Goal: Find specific page/section: Find specific page/section

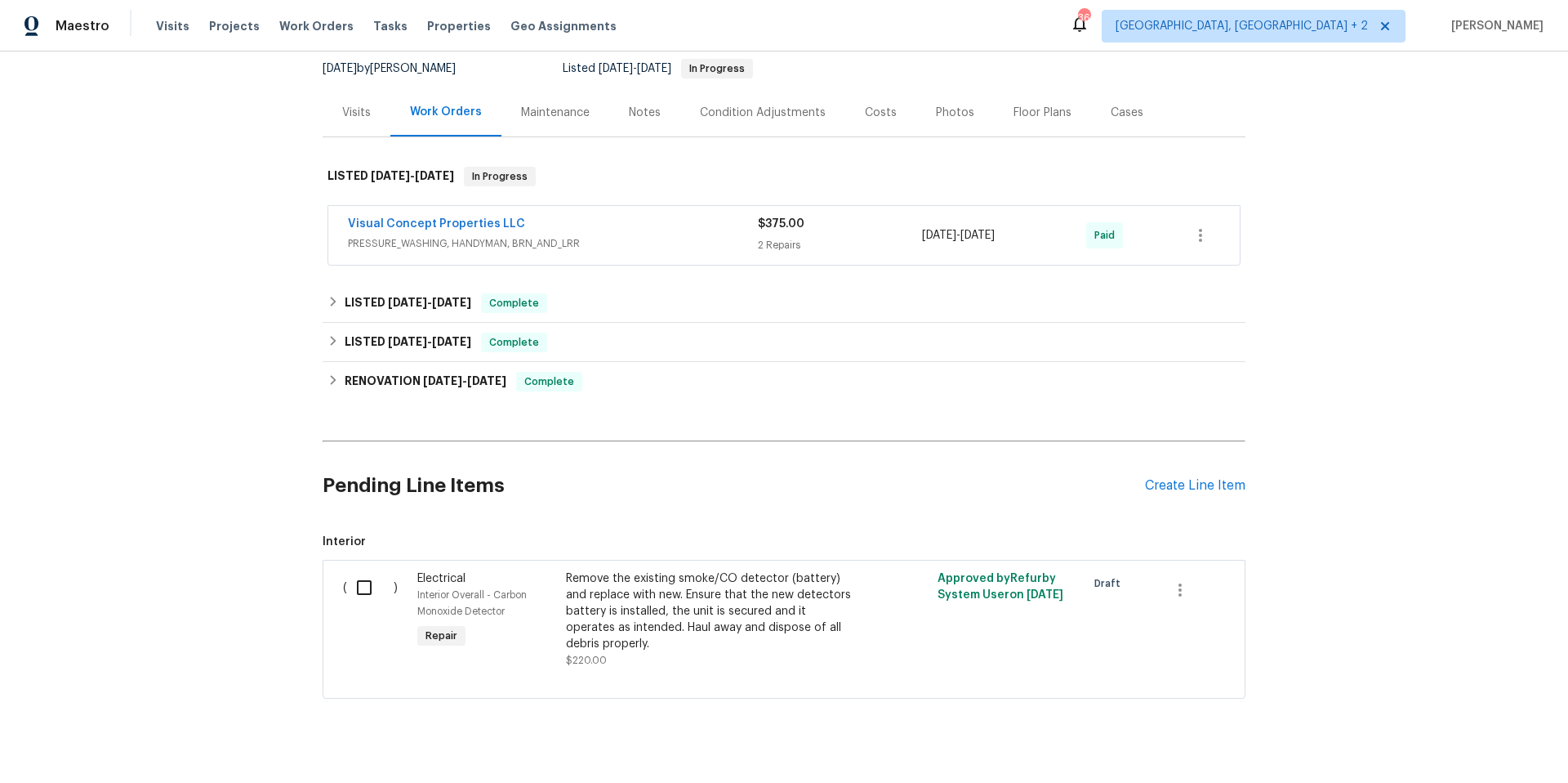
scroll to position [72, 0]
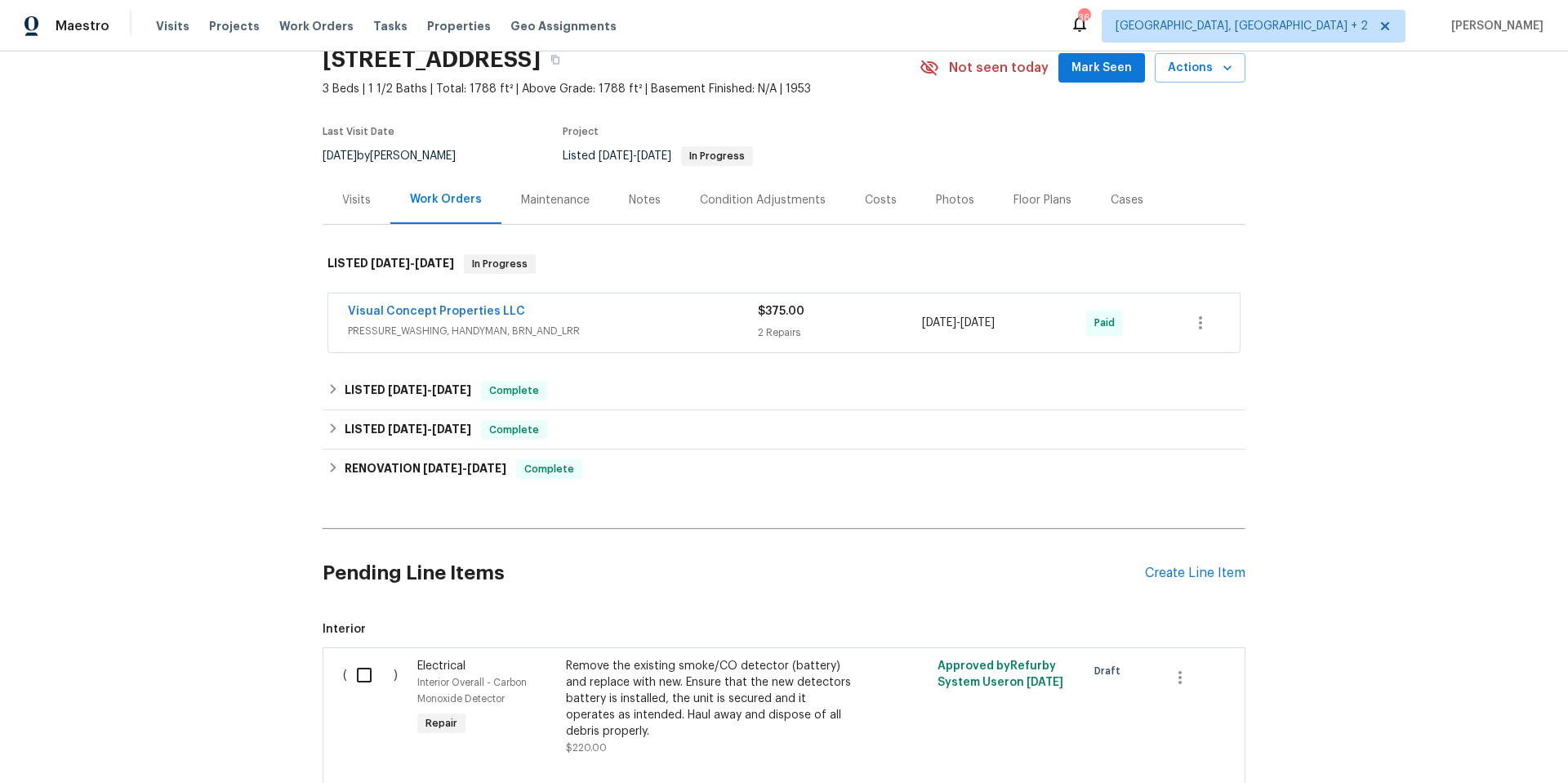
click at [864, 201] on div "Costs" at bounding box center [880, 201] width 32 height 16
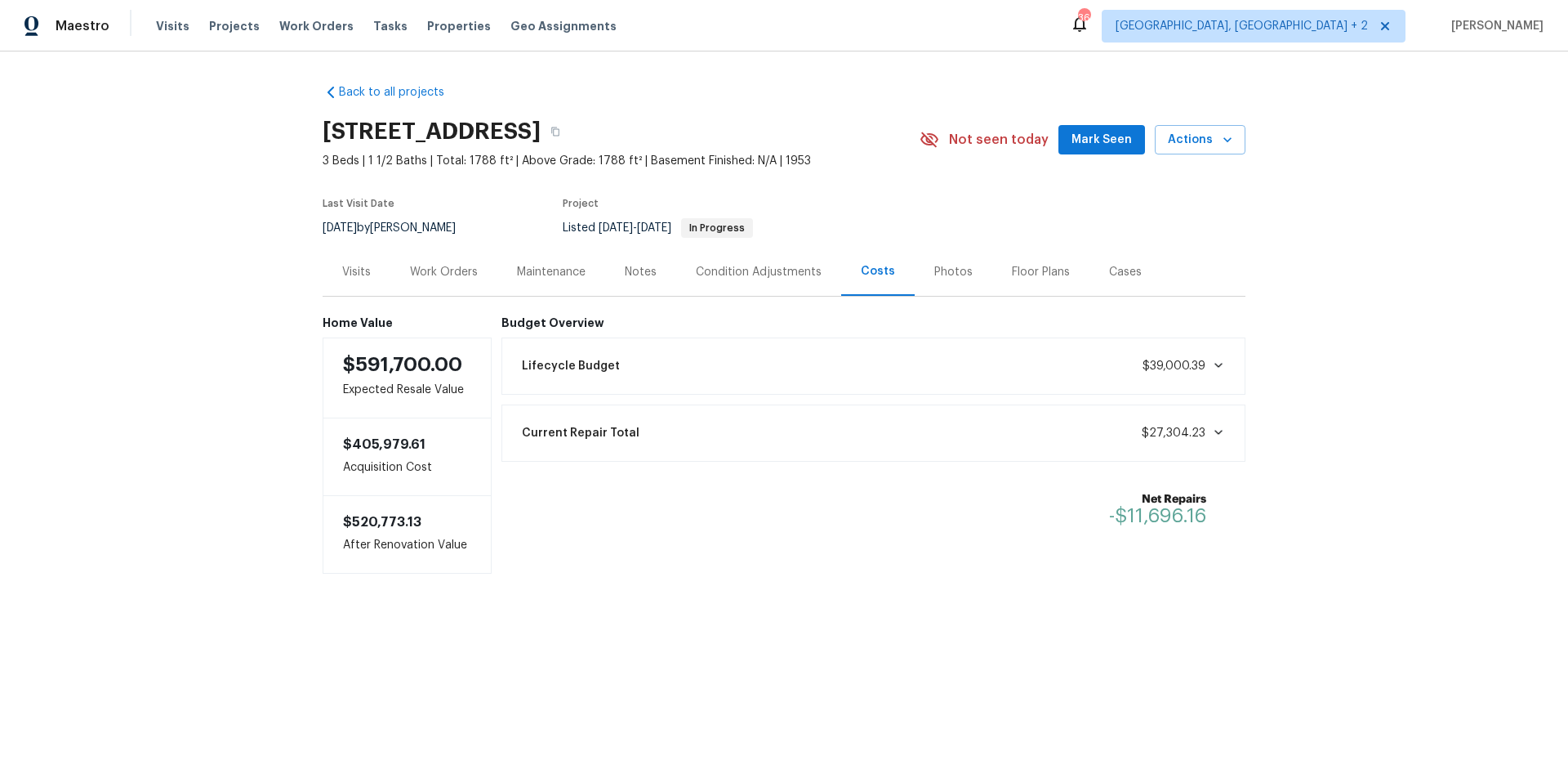
click at [1212, 431] on icon at bounding box center [1218, 432] width 13 height 13
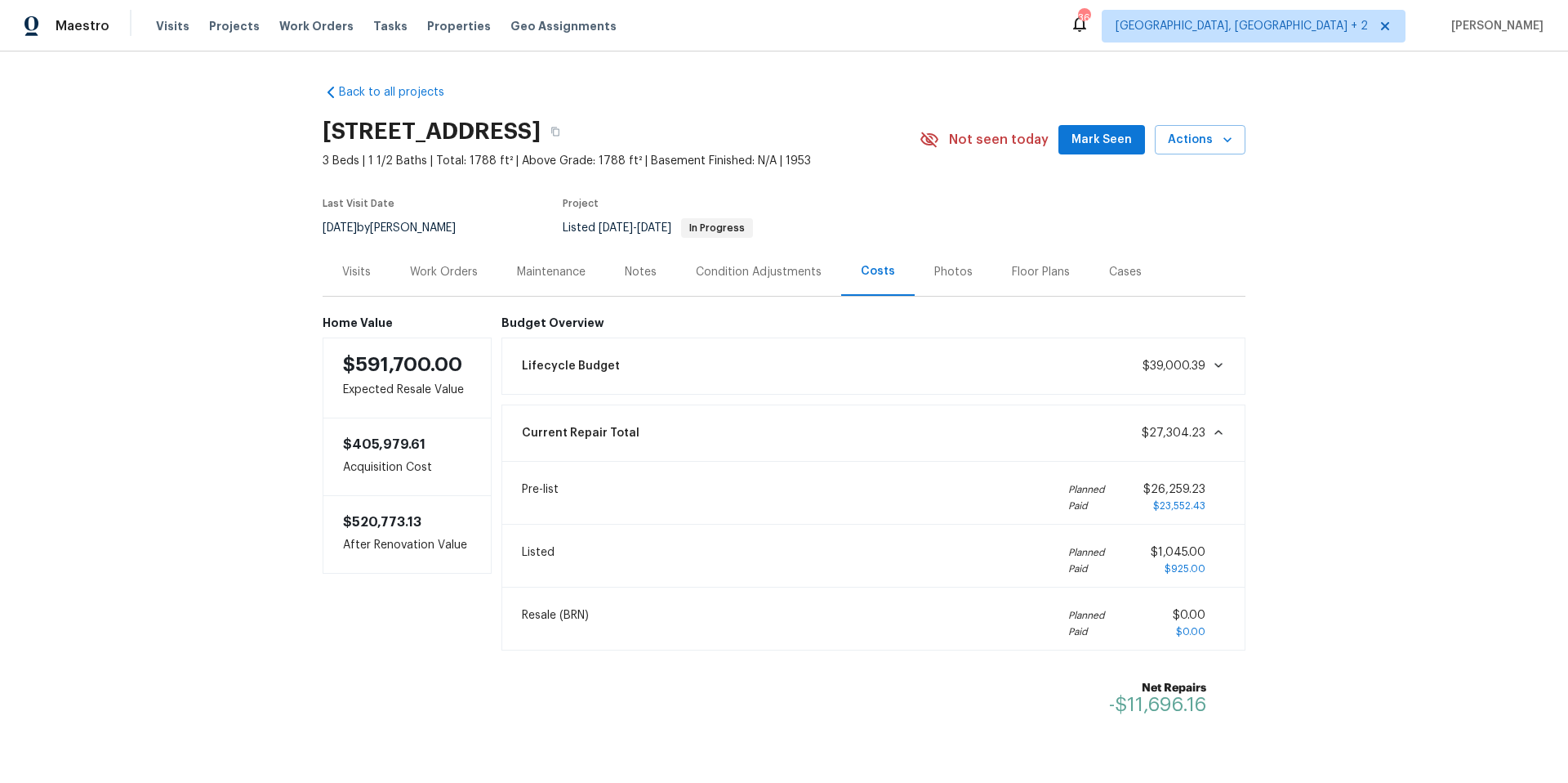
click at [1212, 367] on icon at bounding box center [1218, 365] width 13 height 13
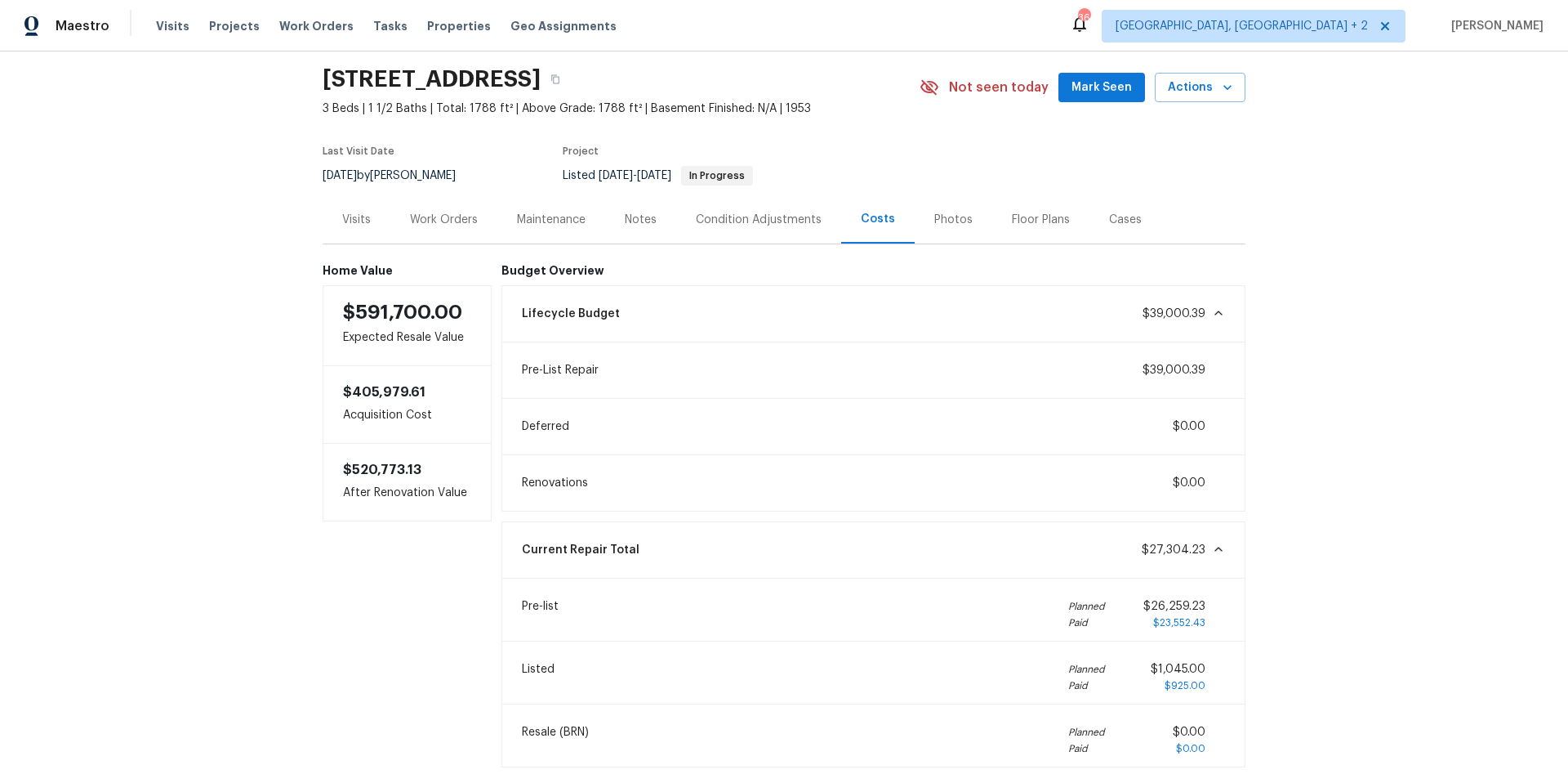
scroll to position [52, 0]
click at [356, 220] on div "Visits" at bounding box center [356, 220] width 29 height 16
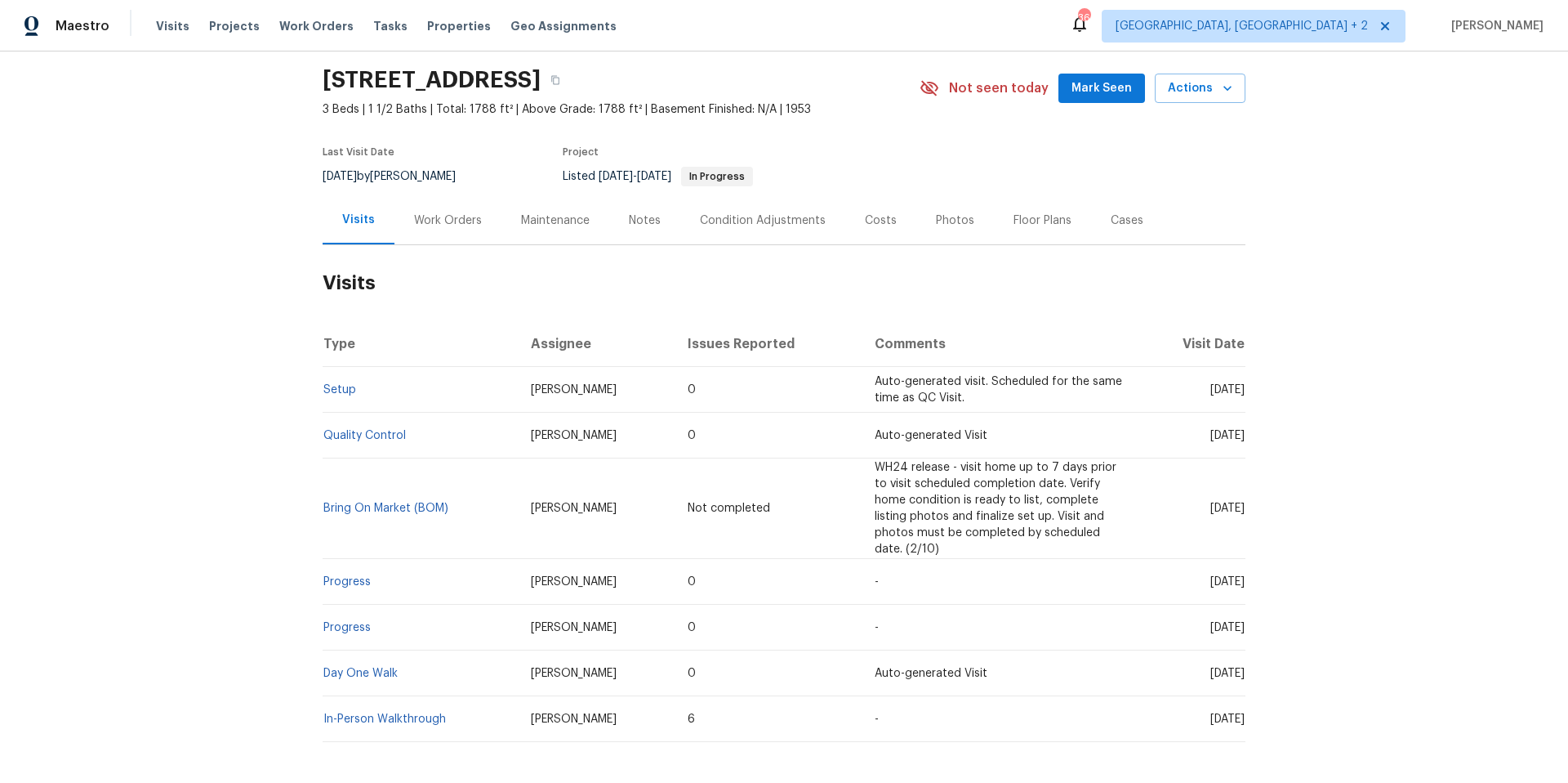
click at [436, 219] on div "Work Orders" at bounding box center [447, 220] width 68 height 16
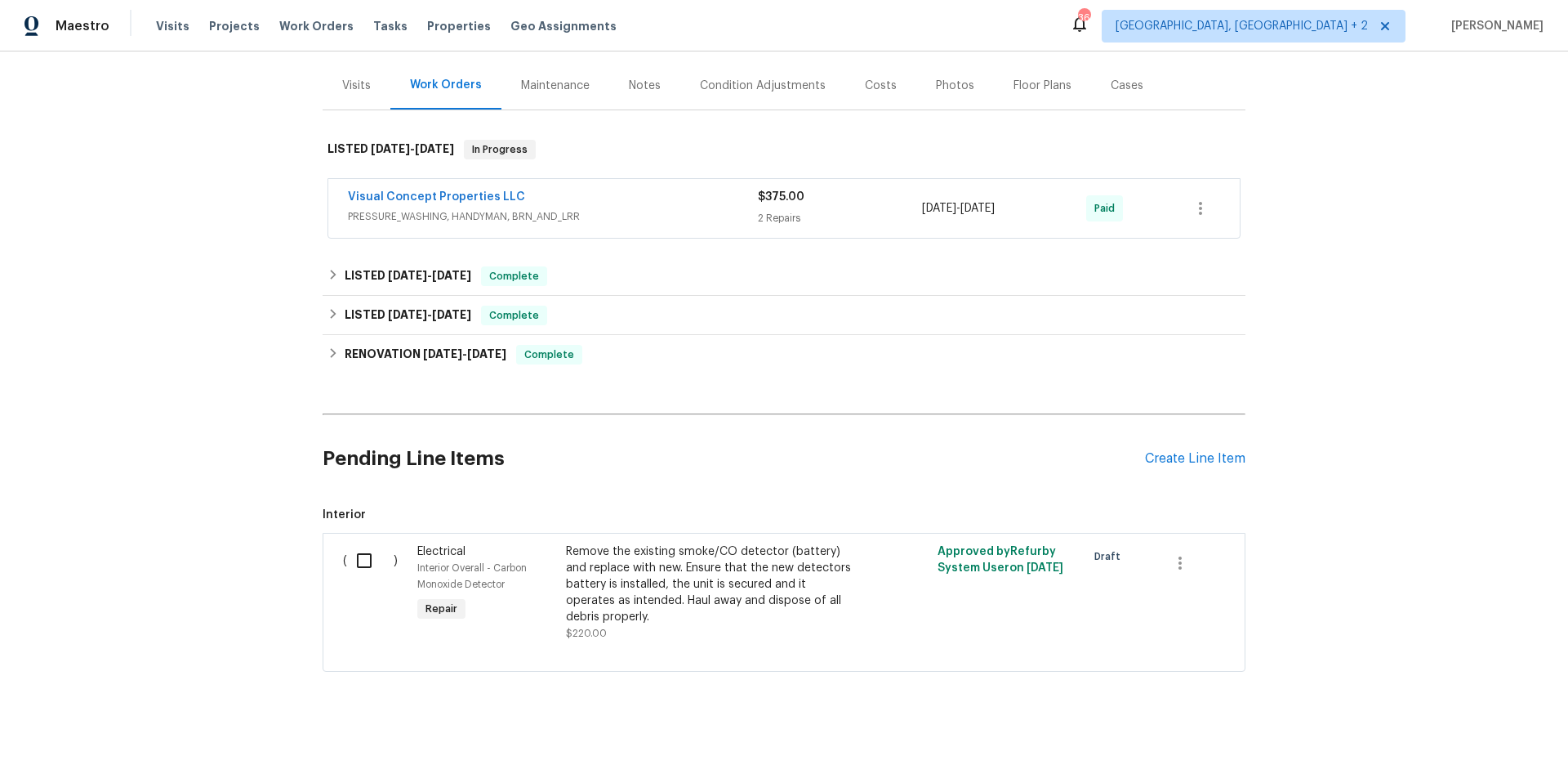
scroll to position [199, 0]
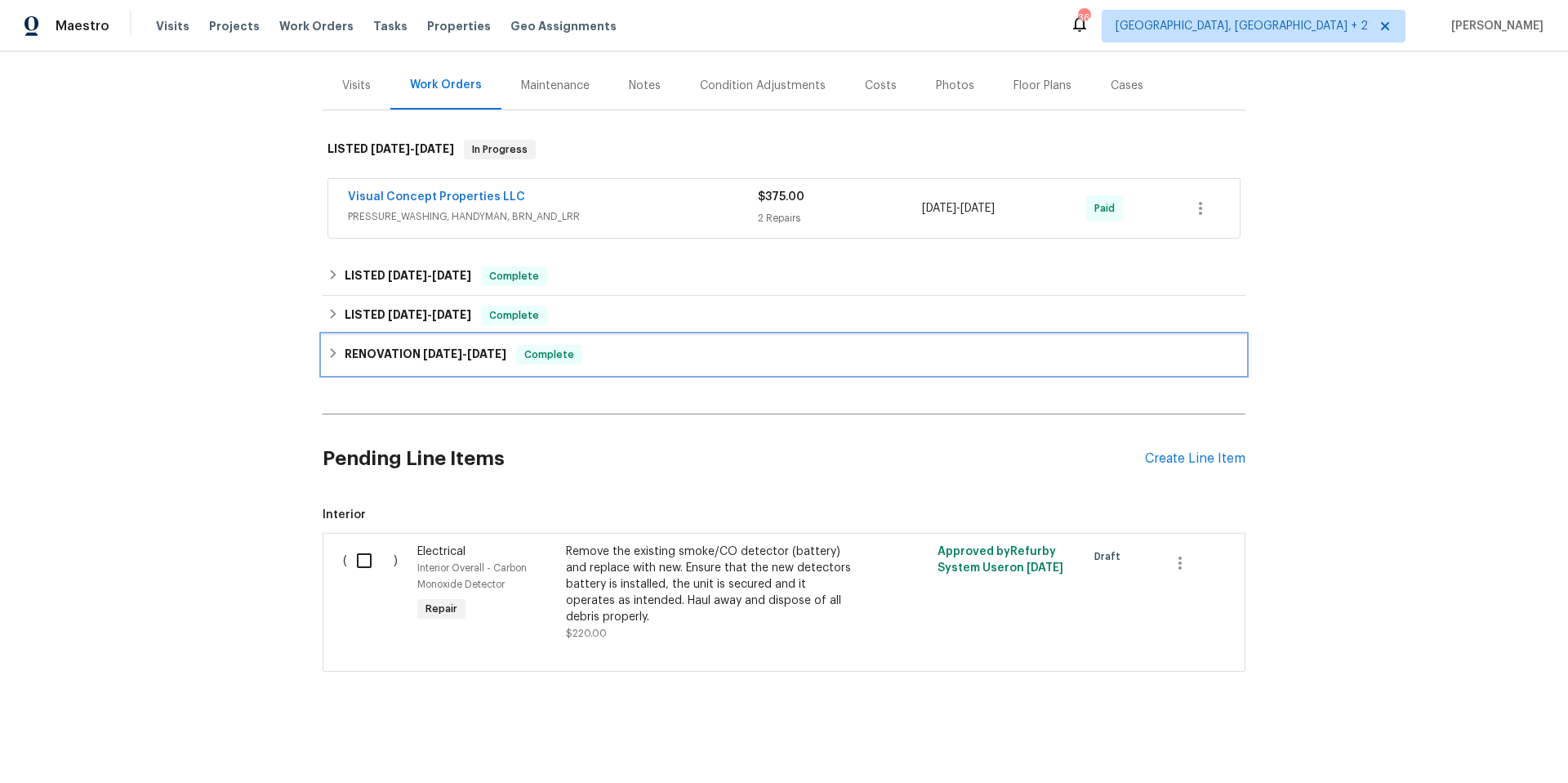
click at [337, 345] on div "RENOVATION [DATE] - [DATE] Complete" at bounding box center [784, 355] width 913 height 20
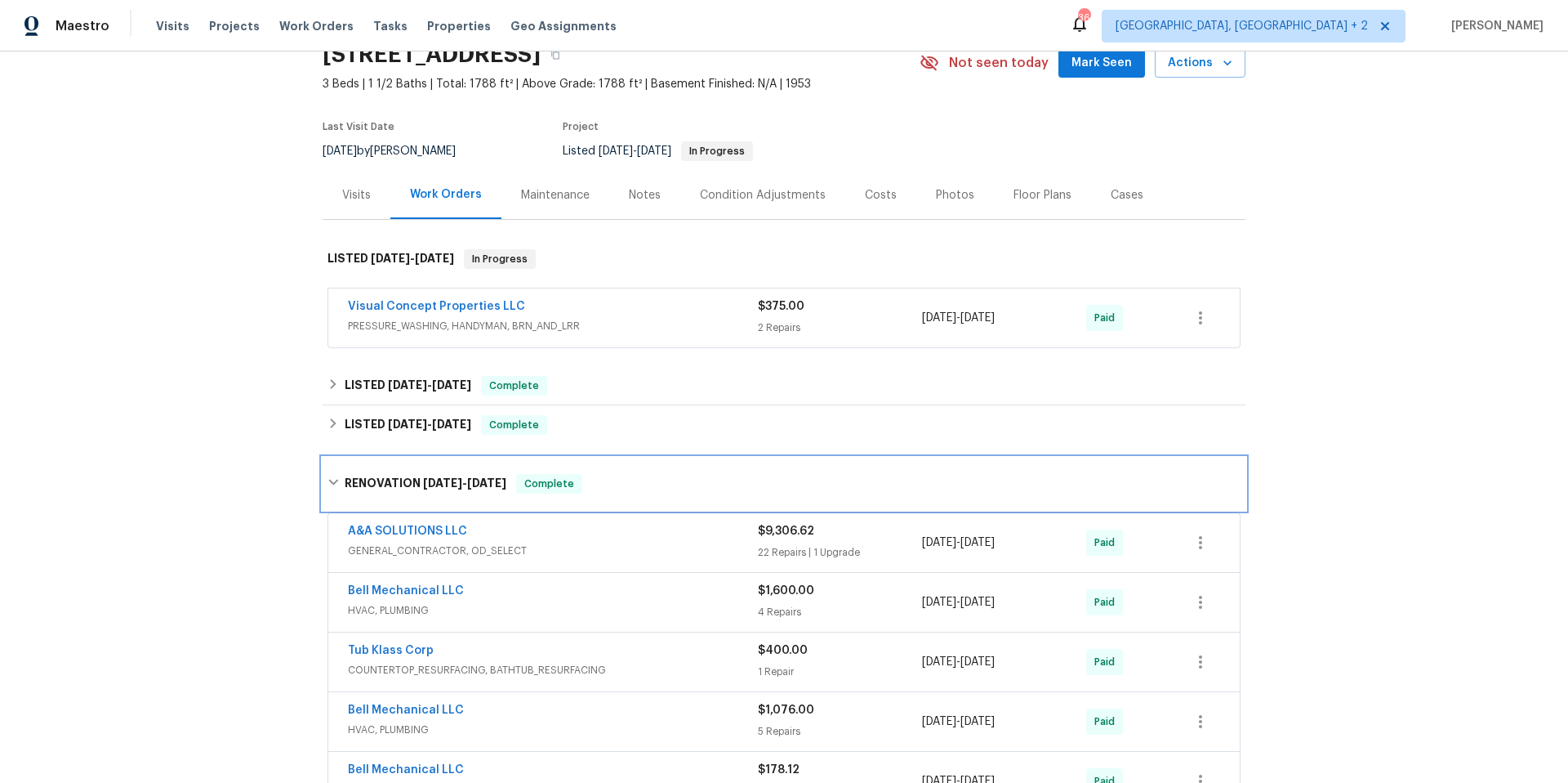
scroll to position [0, 0]
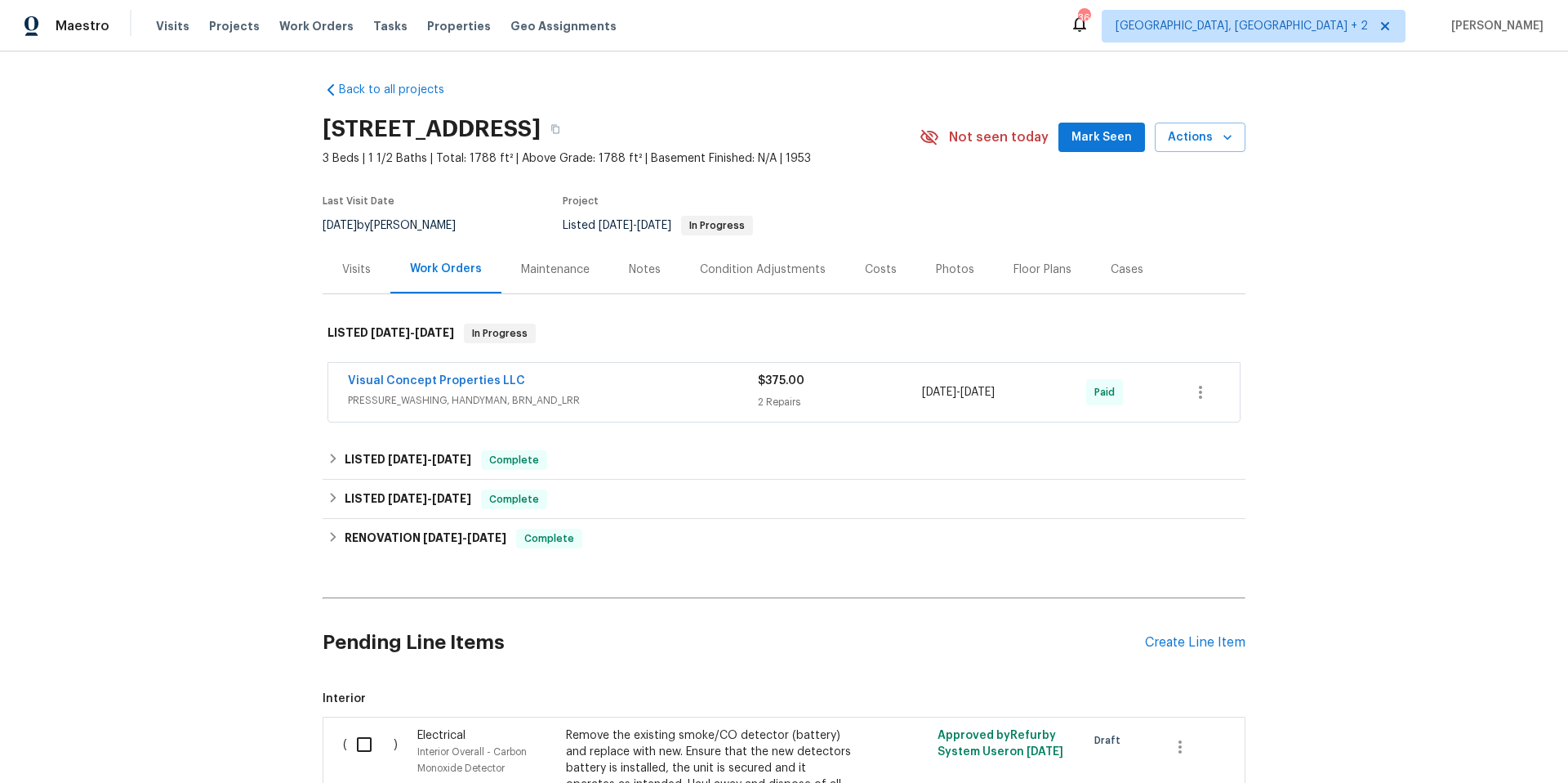
scroll to position [4, 0]
click at [560, 129] on icon "button" at bounding box center [555, 128] width 10 height 10
click at [634, 265] on div "Notes" at bounding box center [644, 269] width 32 height 16
